Goal: Find specific page/section: Find specific page/section

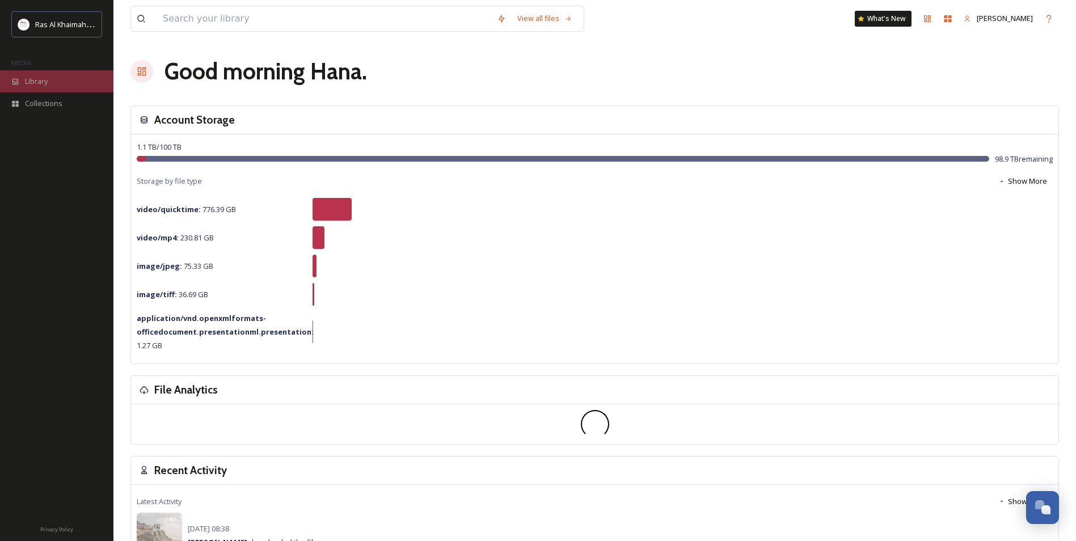
click at [39, 80] on span "Library" at bounding box center [36, 81] width 23 height 11
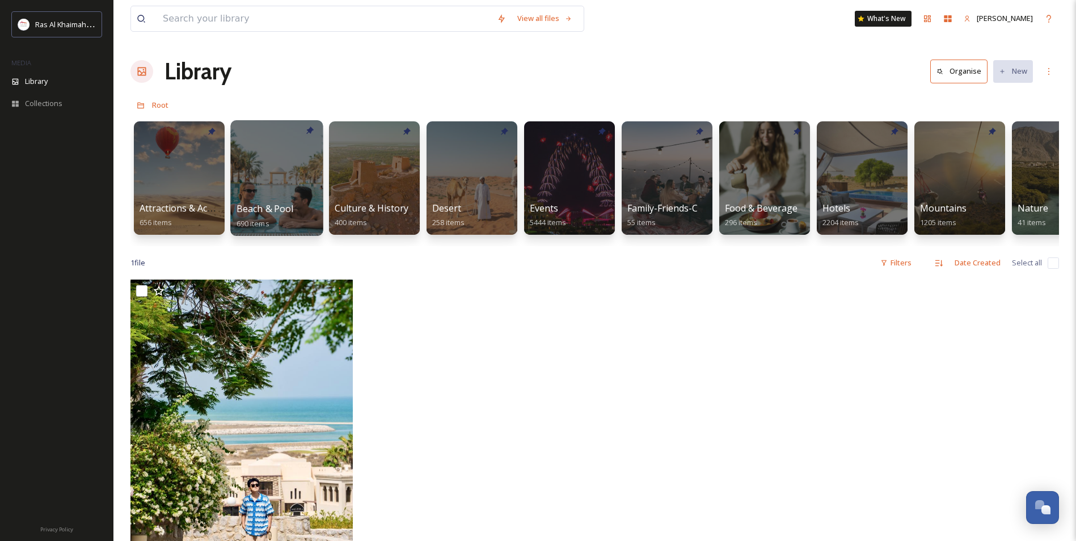
click at [264, 170] on div at bounding box center [276, 178] width 92 height 116
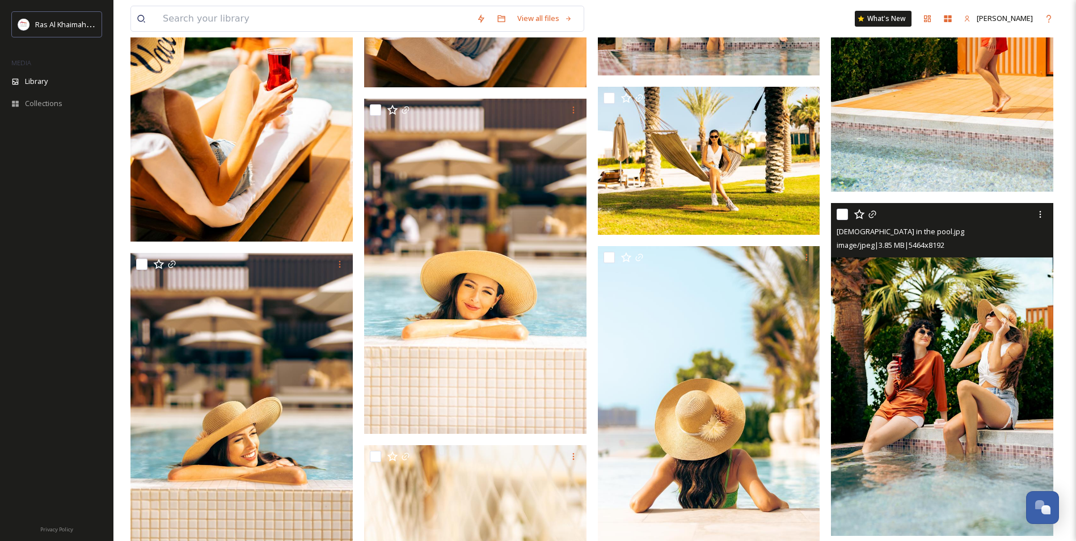
scroll to position [6238, 0]
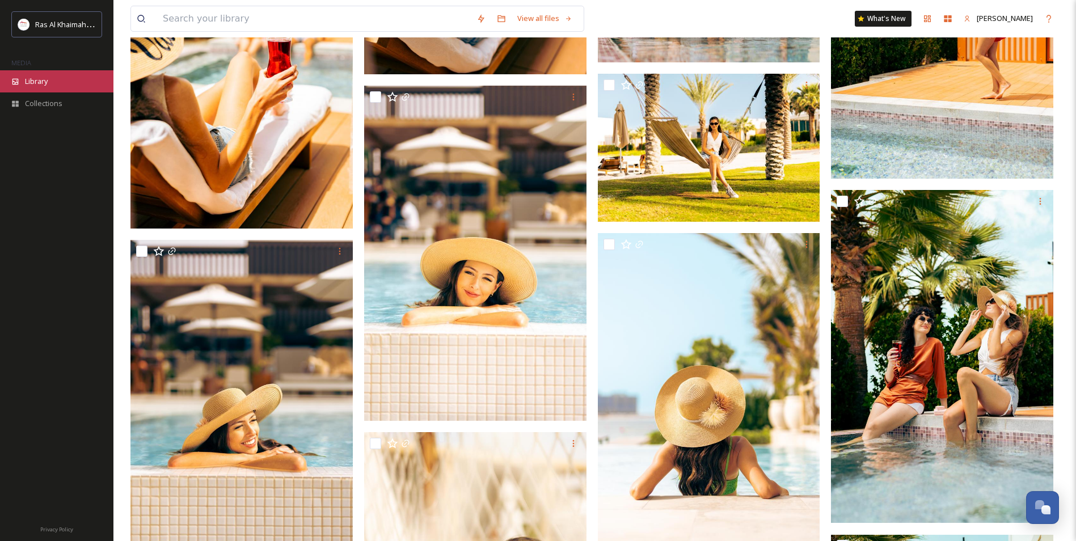
click at [46, 77] on span "Library" at bounding box center [36, 81] width 23 height 11
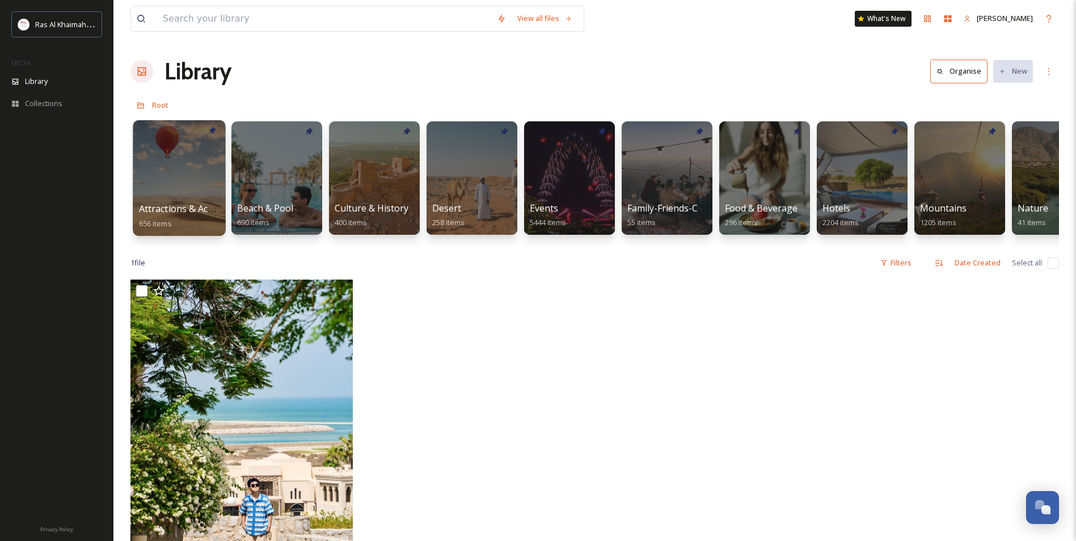
click at [184, 179] on div at bounding box center [179, 178] width 92 height 116
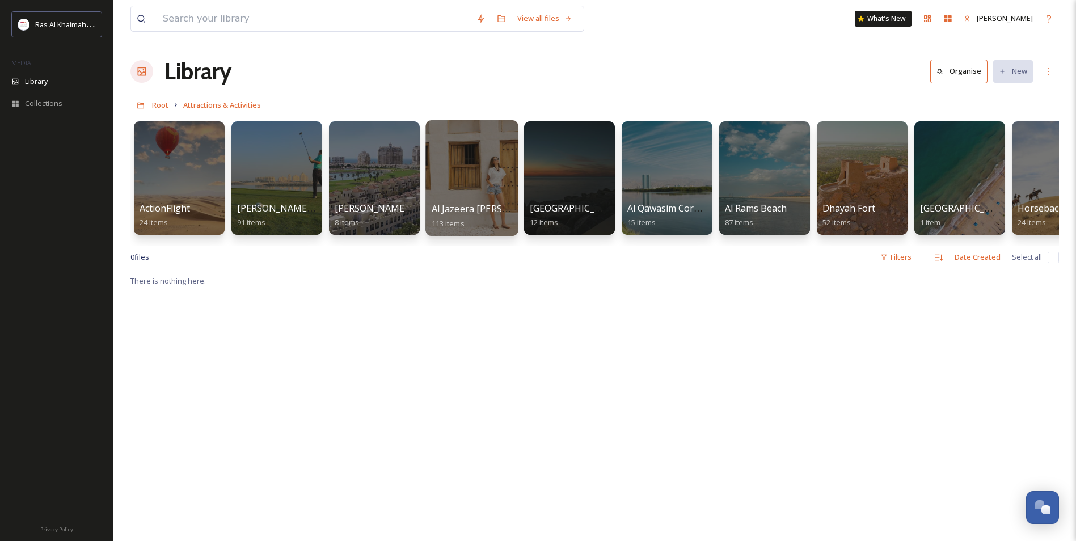
click at [466, 213] on span "Al Jazeera Al Hamra" at bounding box center [491, 208] width 119 height 12
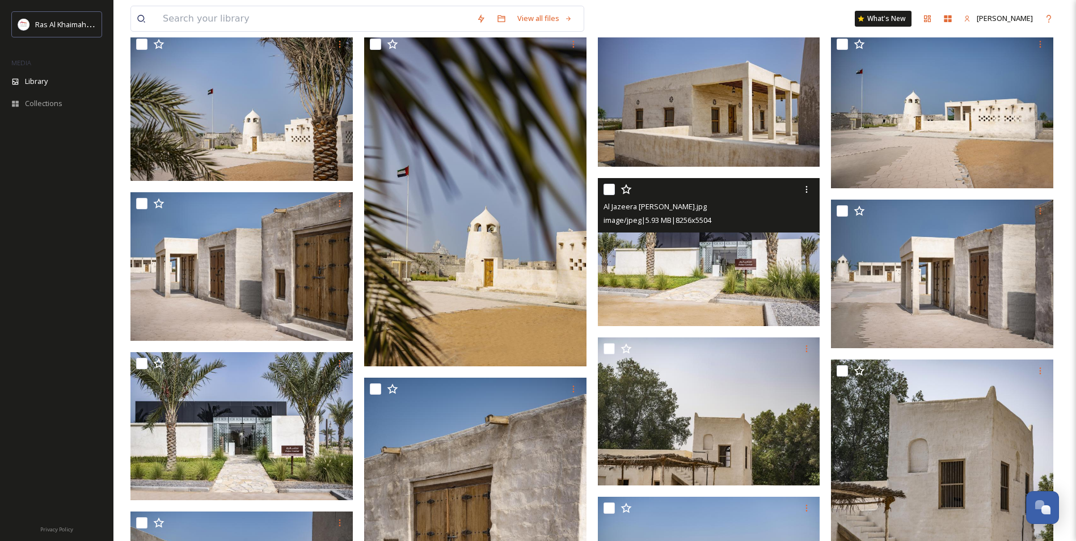
scroll to position [284, 0]
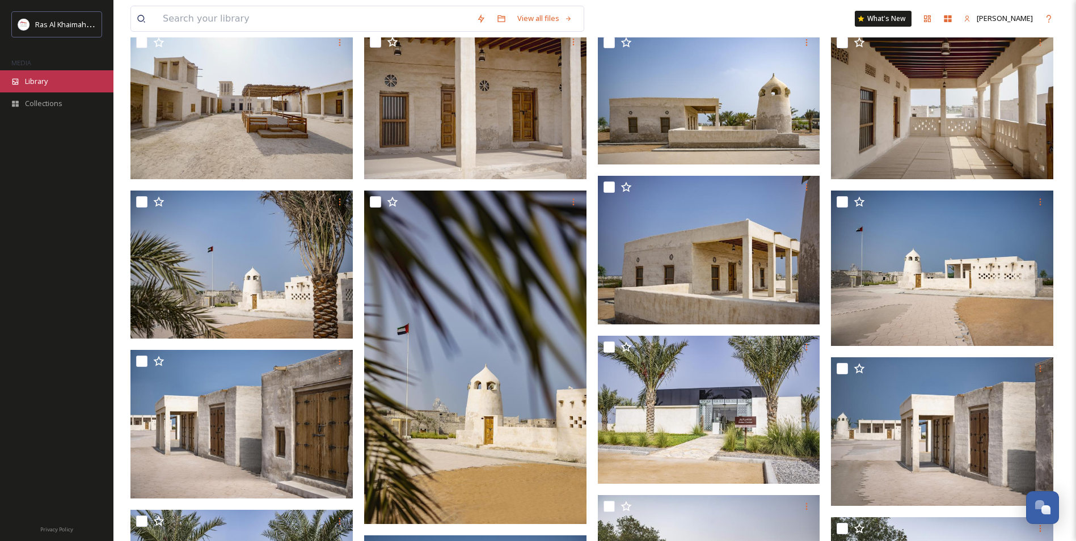
click at [36, 84] on span "Library" at bounding box center [36, 81] width 23 height 11
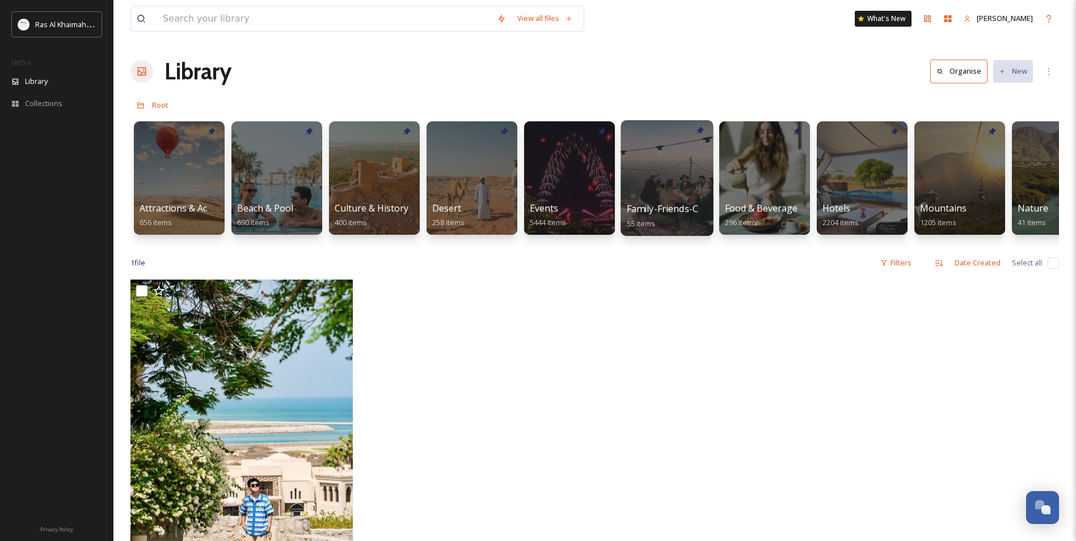
click at [669, 168] on div at bounding box center [666, 178] width 92 height 116
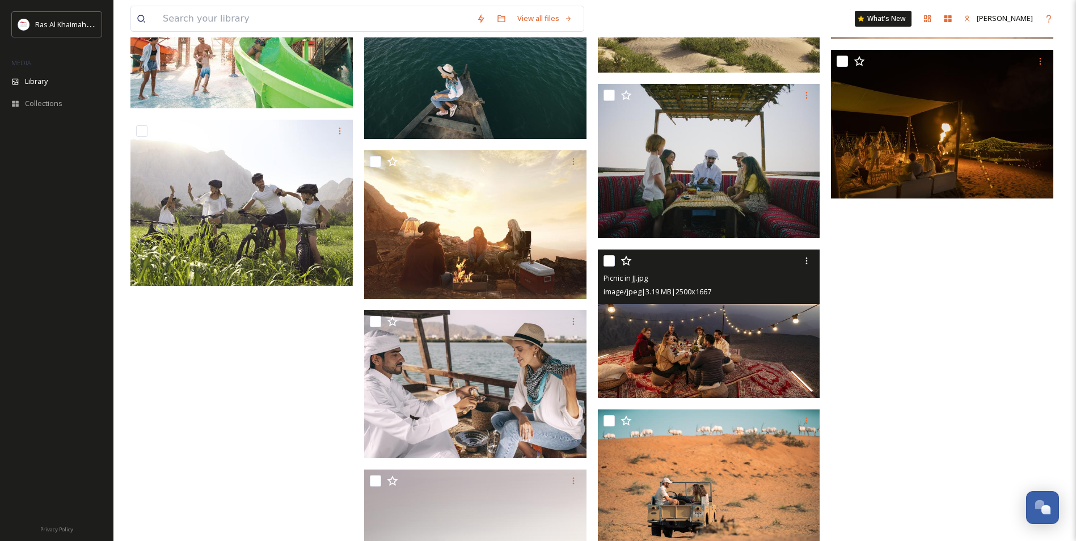
scroll to position [2251, 0]
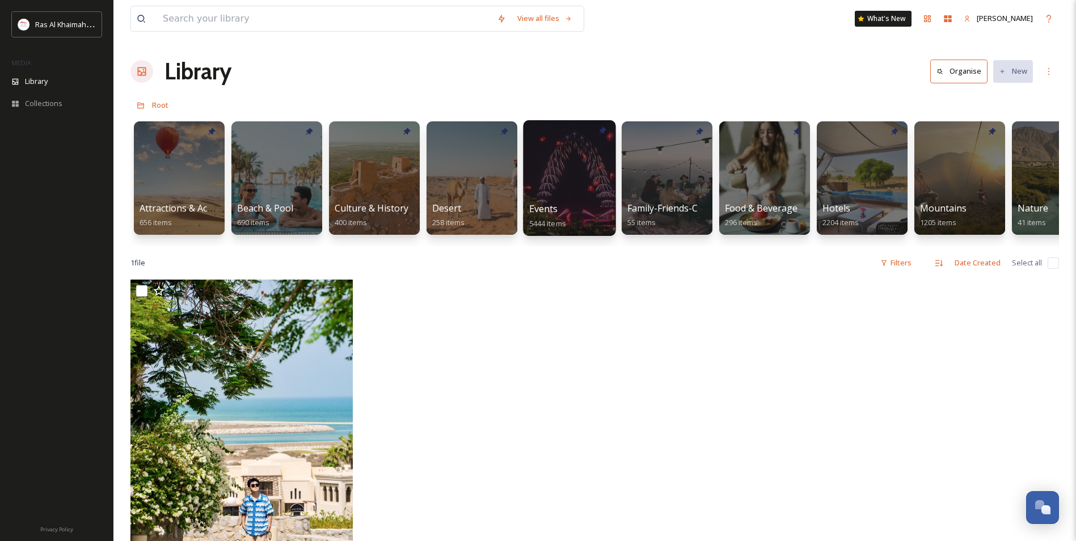
click at [536, 152] on div at bounding box center [569, 178] width 92 height 116
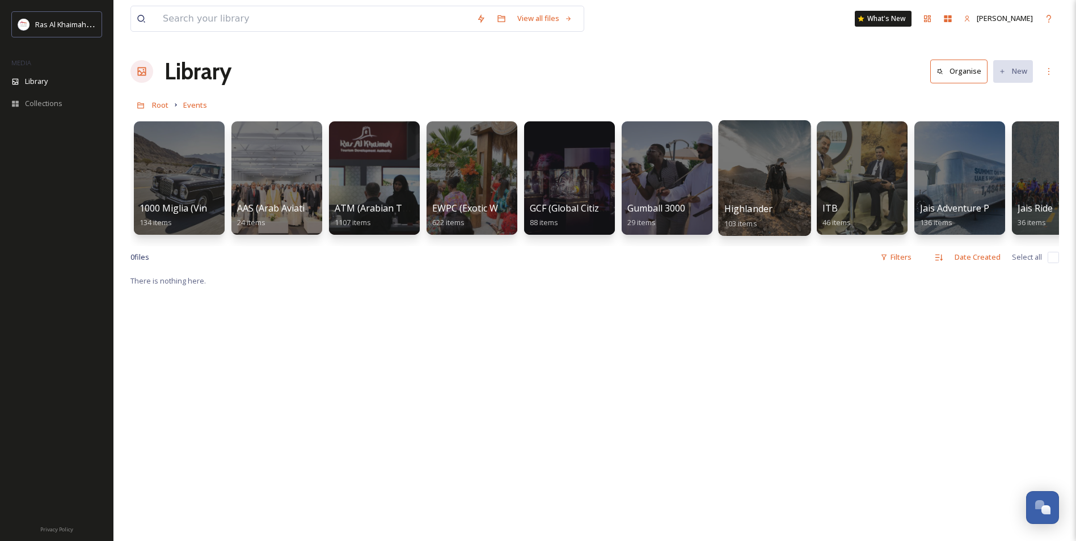
click at [768, 191] on div at bounding box center [764, 178] width 92 height 116
click at [853, 176] on div at bounding box center [861, 178] width 92 height 116
